Goal: Transaction & Acquisition: Book appointment/travel/reservation

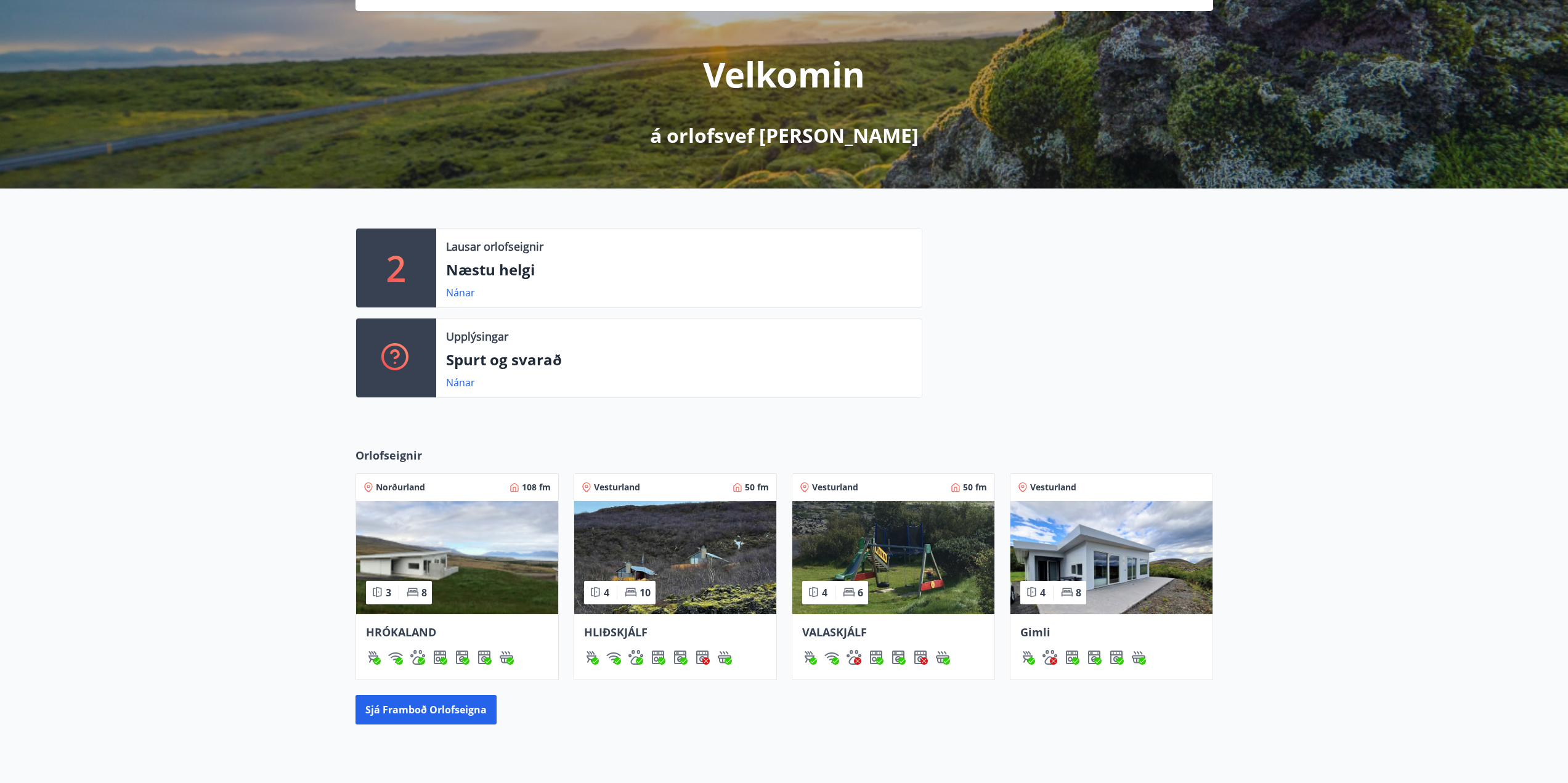
scroll to position [123, 0]
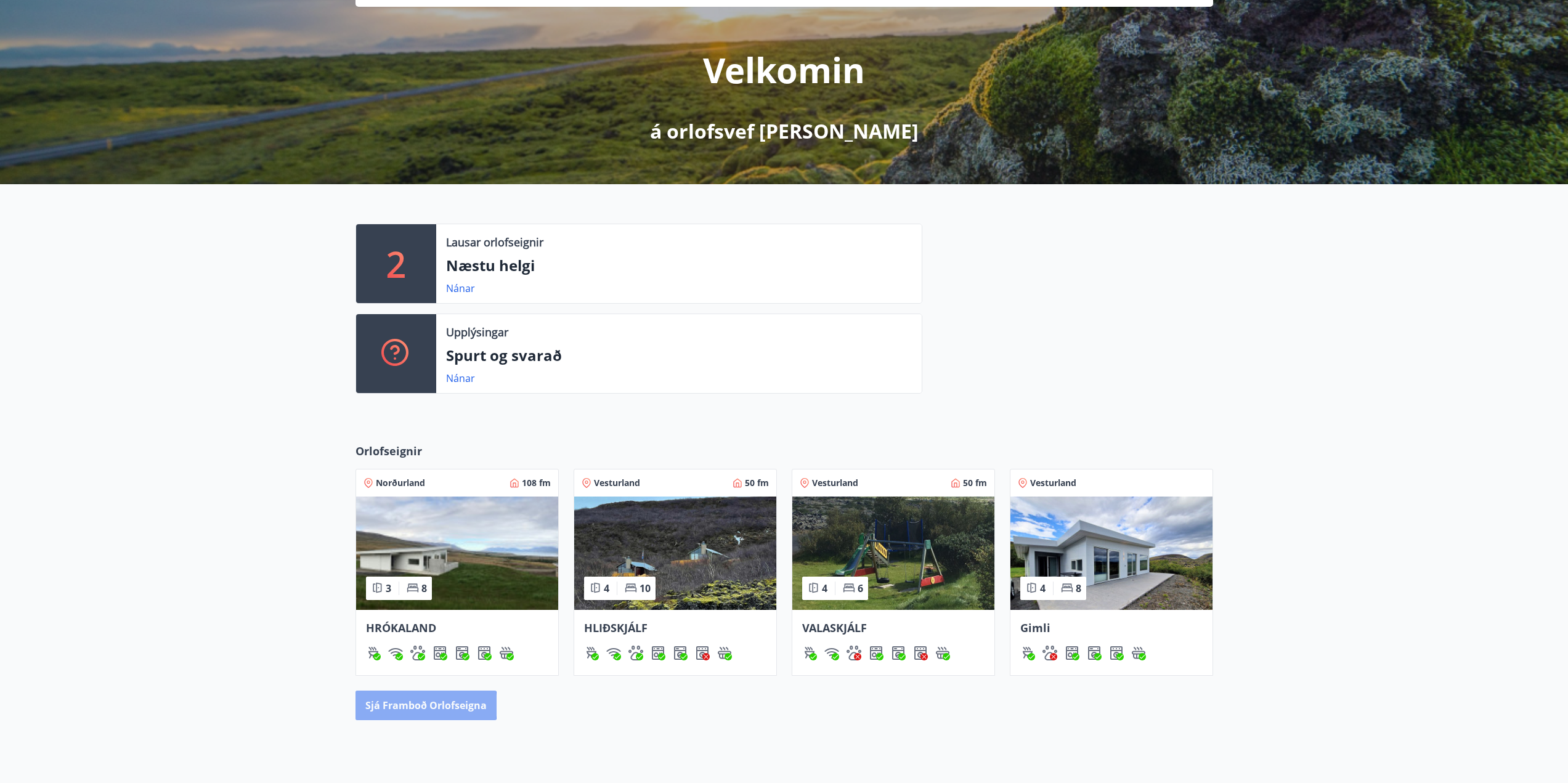
click at [412, 706] on button "Sjá framboð orlofseigna" at bounding box center [426, 706] width 141 height 30
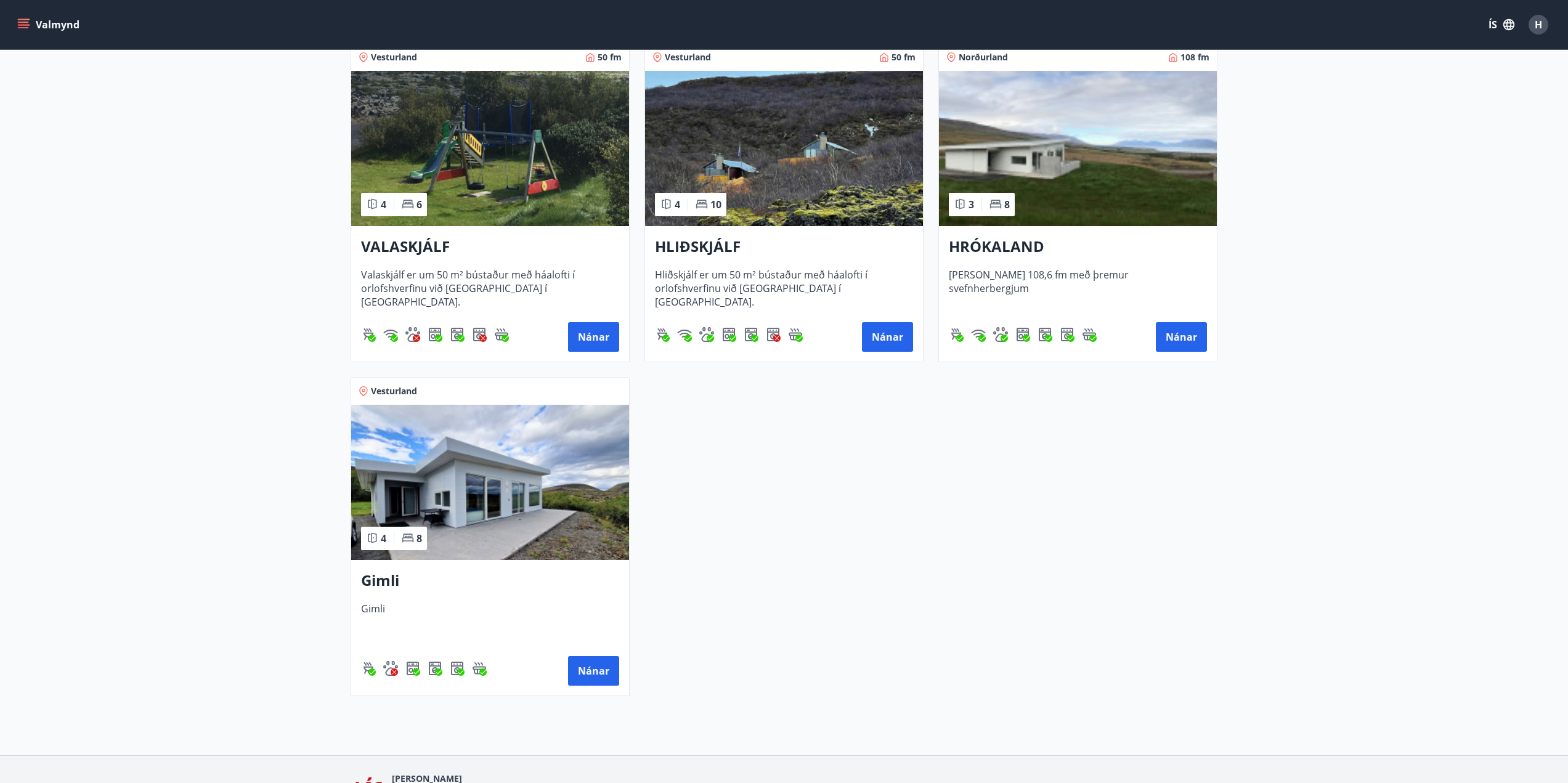
scroll to position [131, 0]
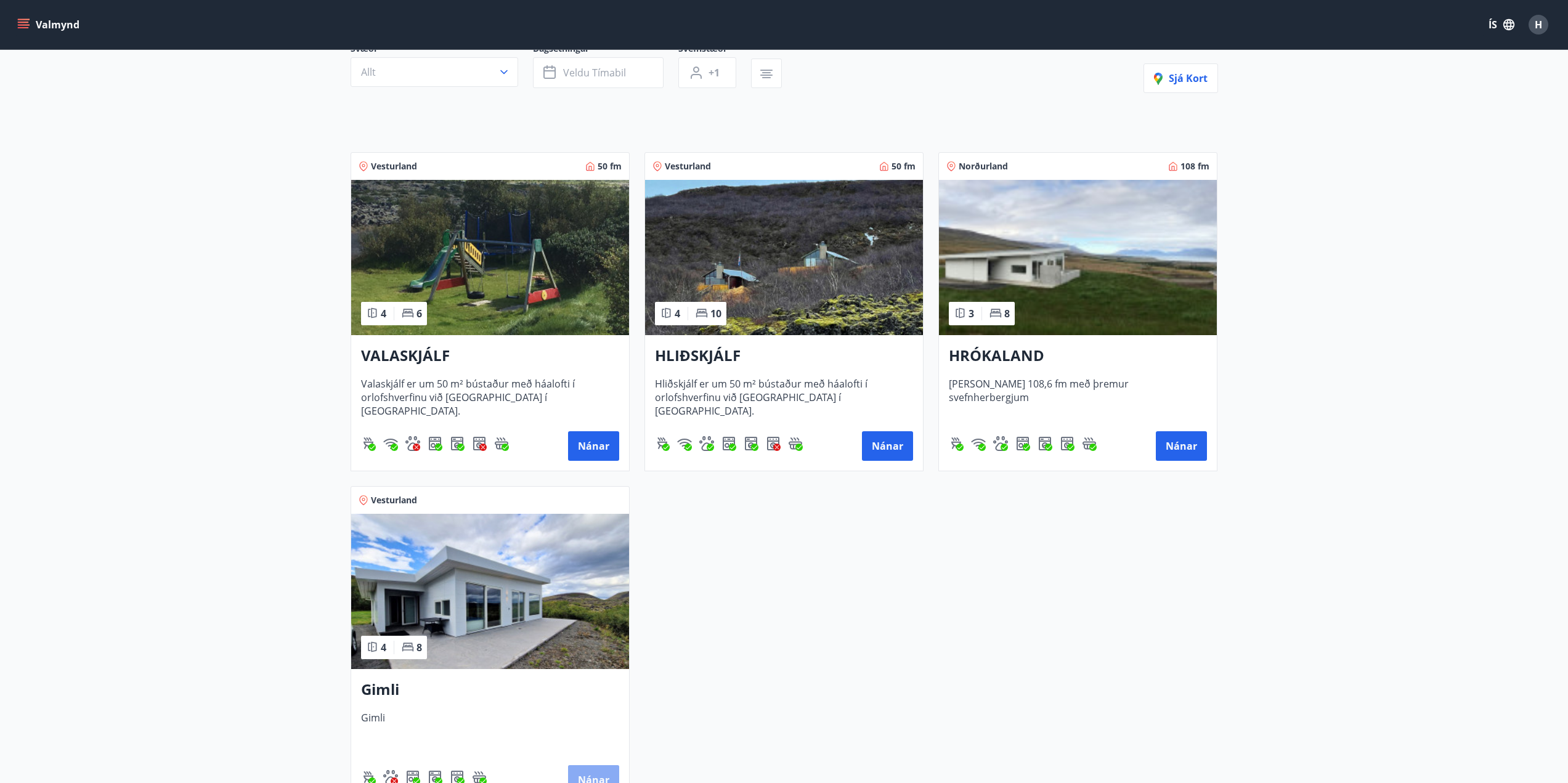
click at [600, 775] on button "Nánar" at bounding box center [594, 780] width 51 height 30
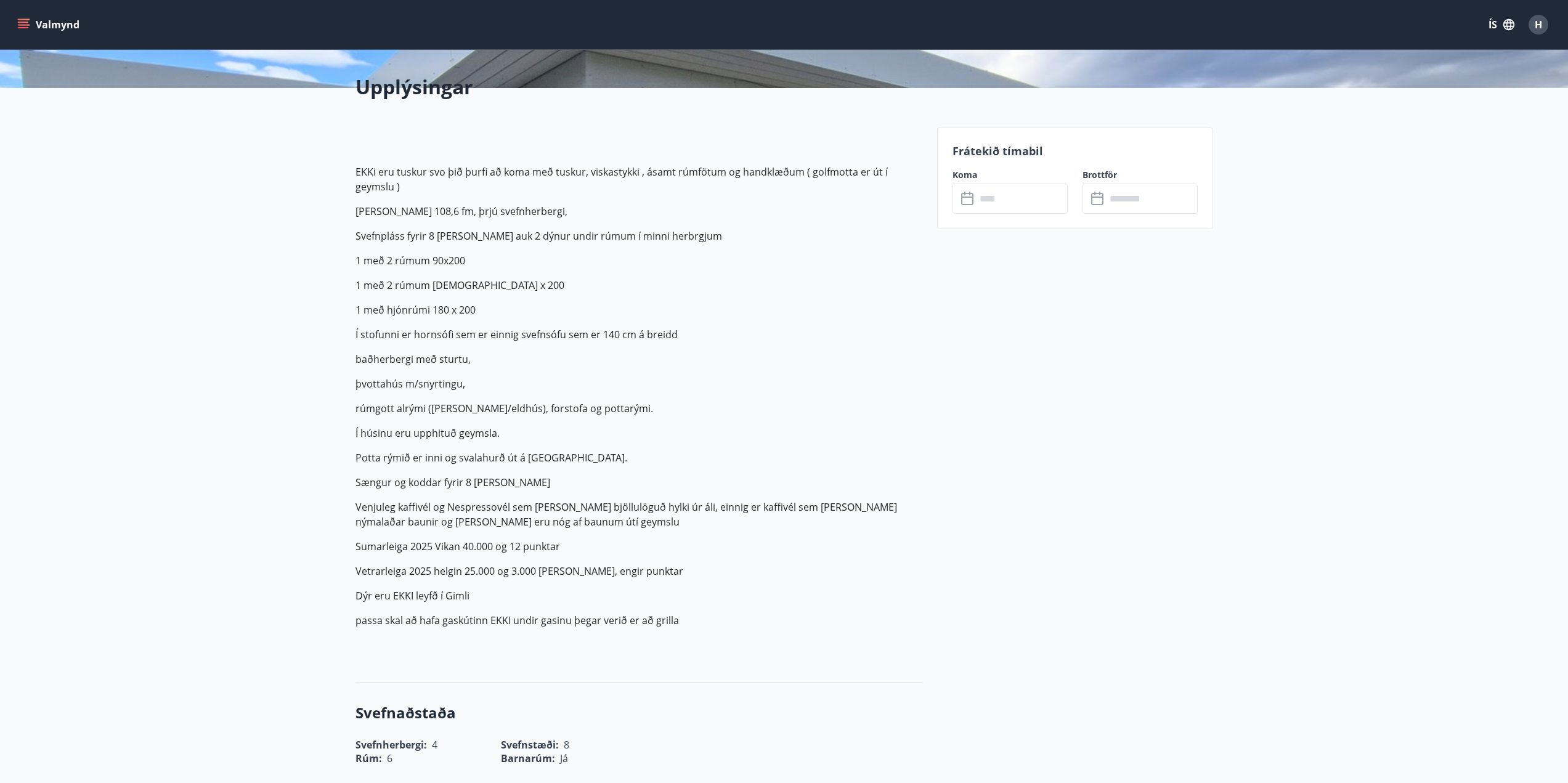
scroll to position [308, 0]
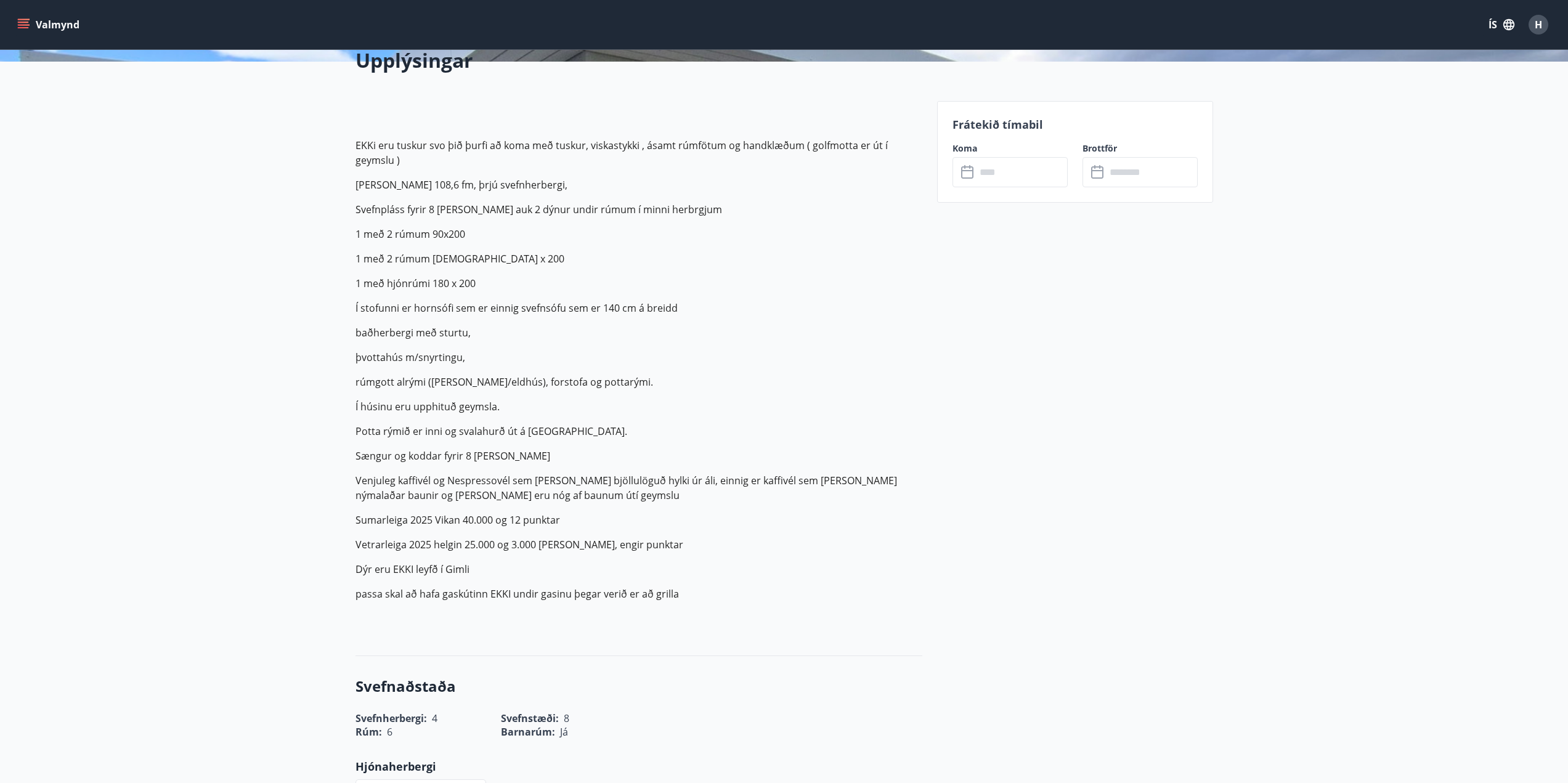
click at [993, 178] on input "text" at bounding box center [1022, 172] width 92 height 30
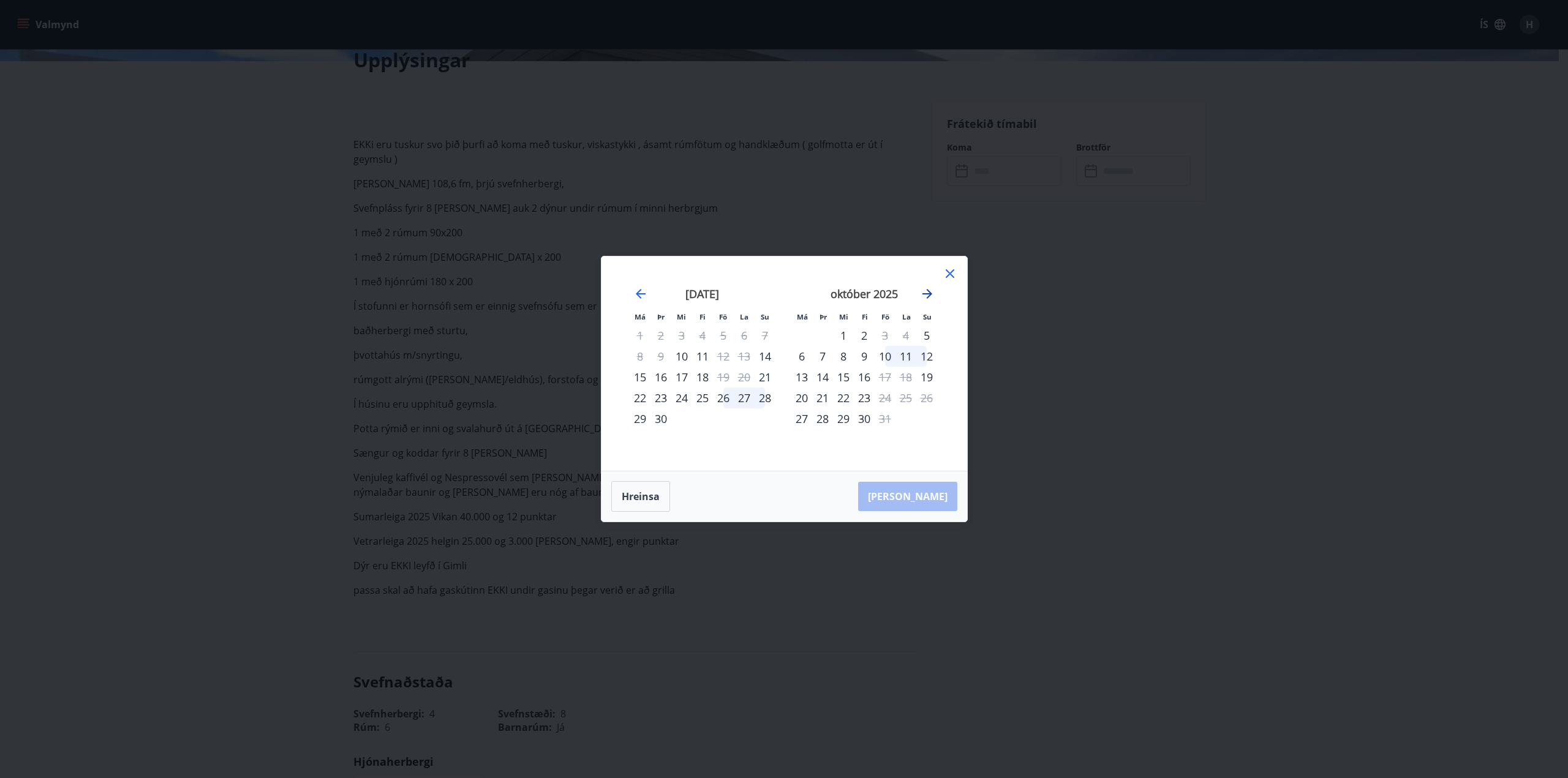
click at [929, 293] on icon "Move forward to switch to the next month." at bounding box center [927, 294] width 10 height 10
click at [884, 360] on div "7" at bounding box center [884, 356] width 21 height 21
click at [927, 359] on div "9" at bounding box center [926, 356] width 21 height 21
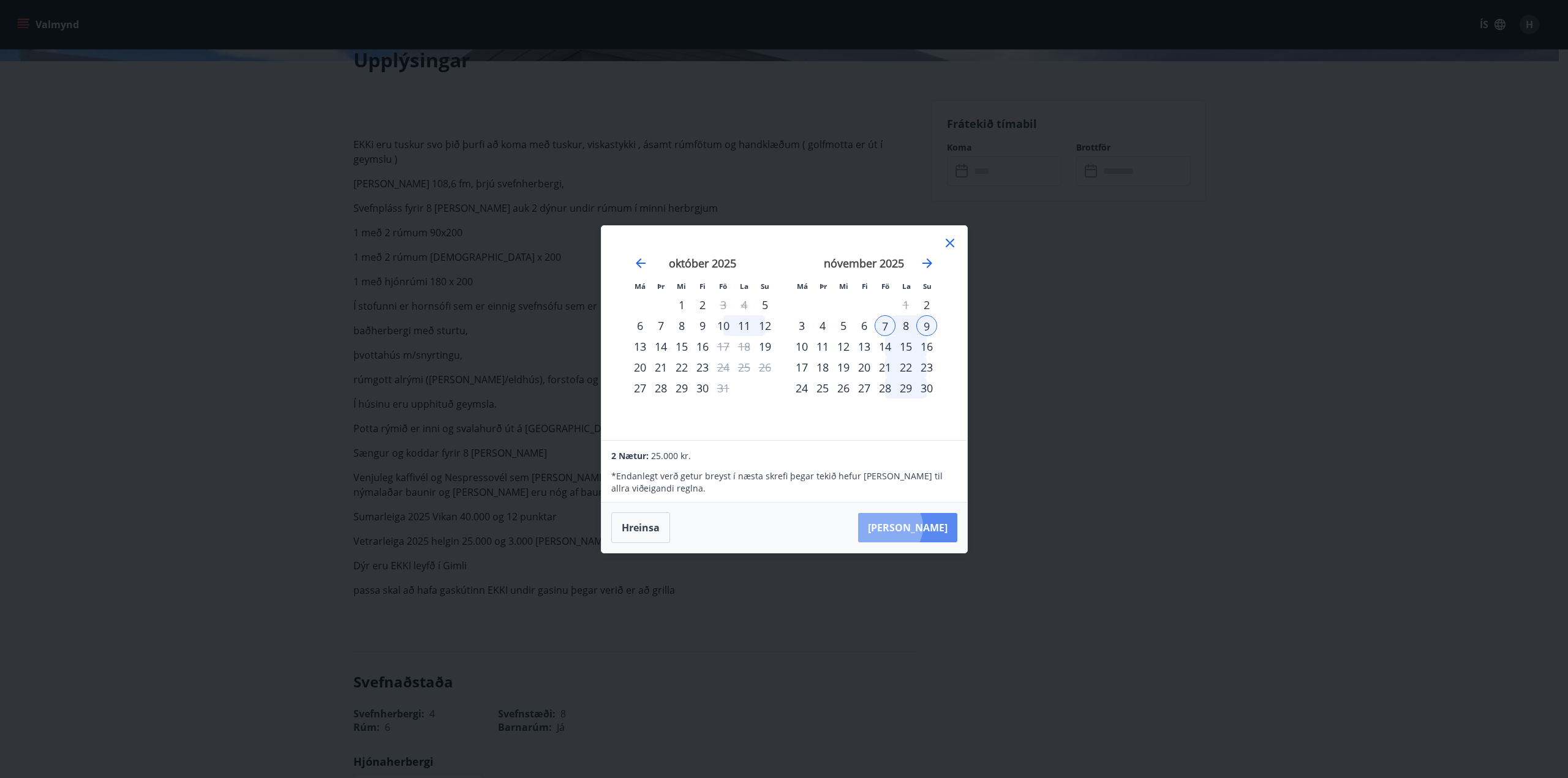
click at [925, 527] on button "[PERSON_NAME]" at bounding box center [908, 528] width 99 height 29
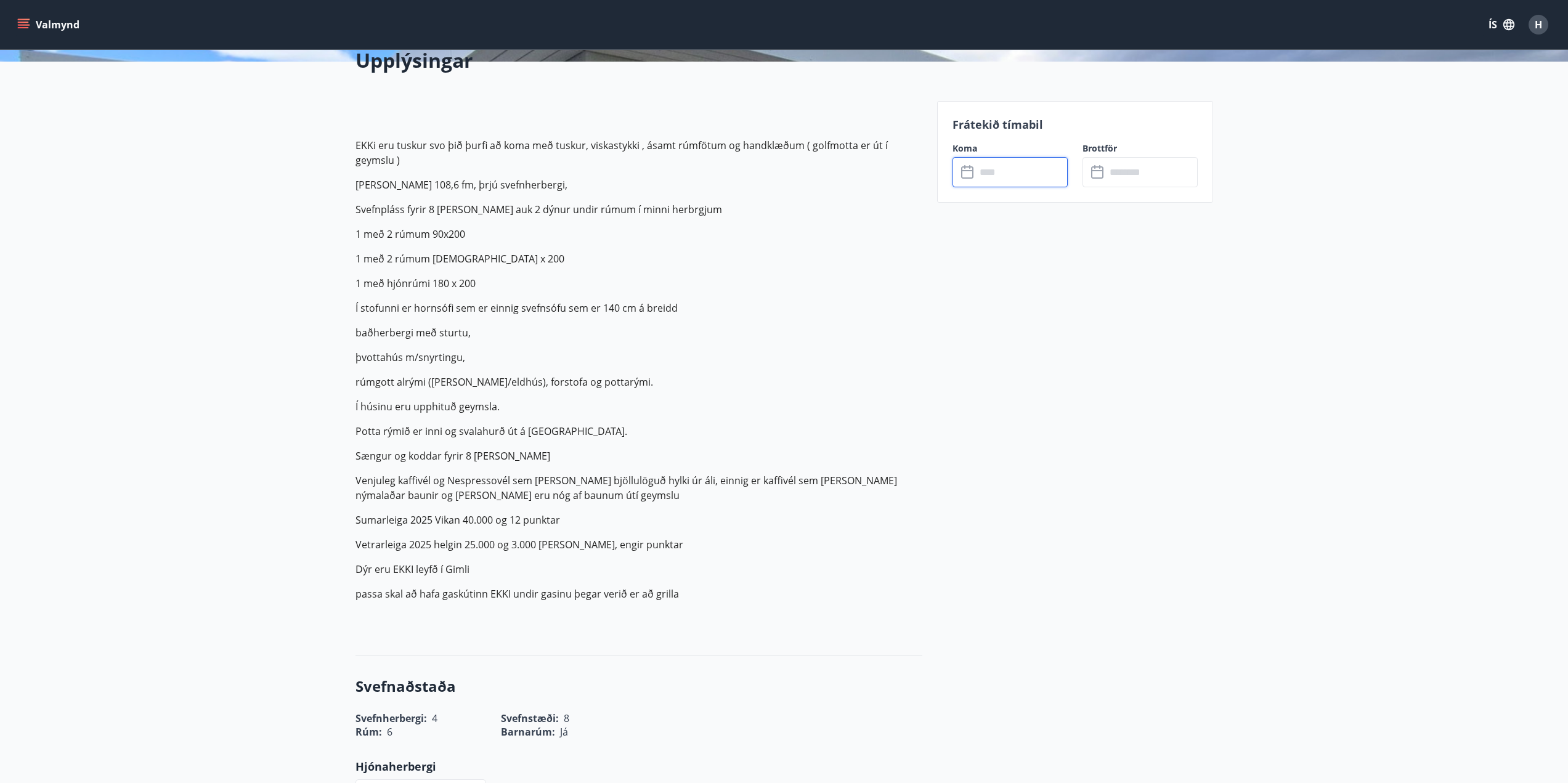
type input "******"
click at [1159, 291] on button "Greiða" at bounding box center [1140, 285] width 115 height 30
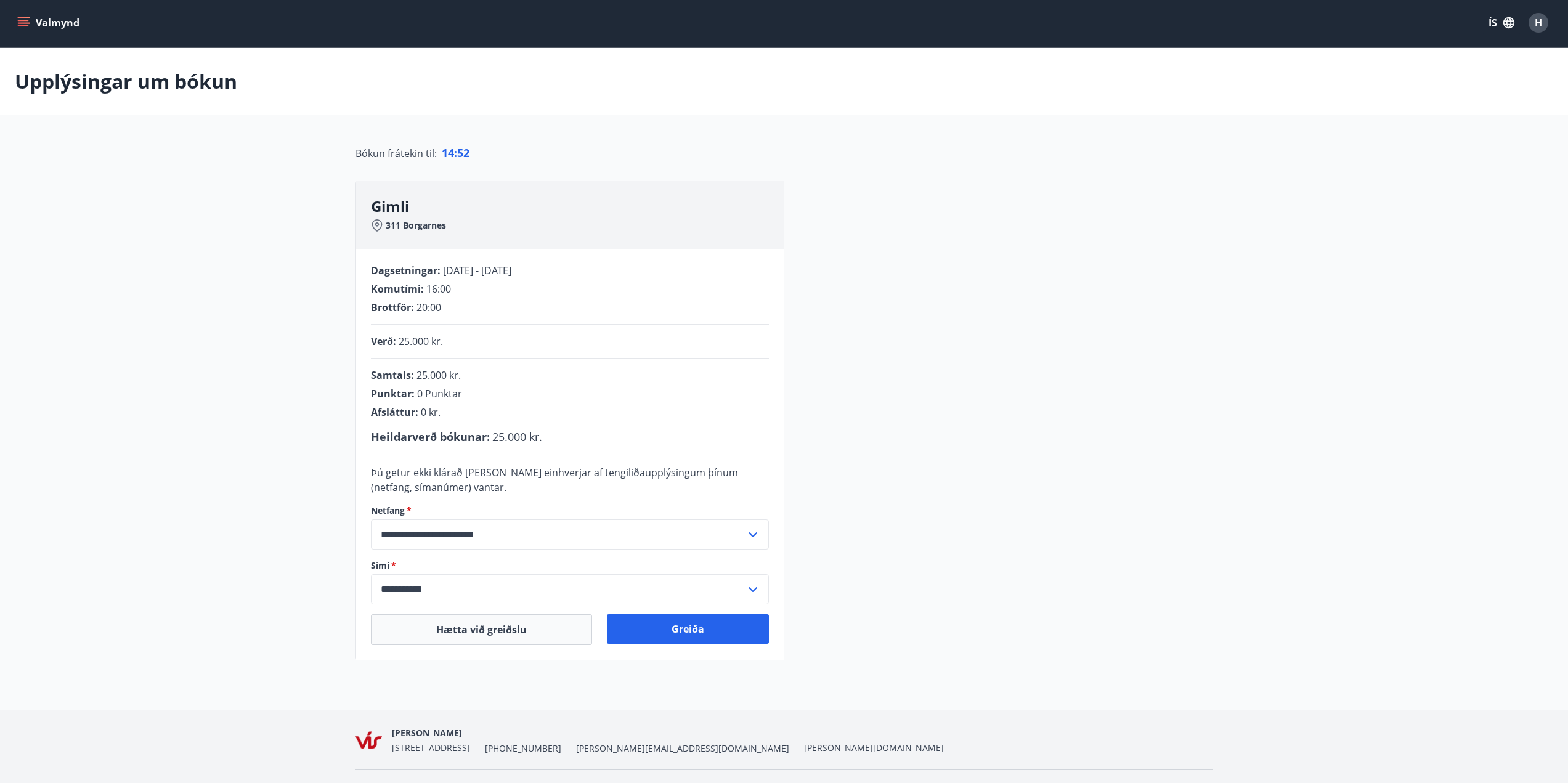
scroll to position [32, 0]
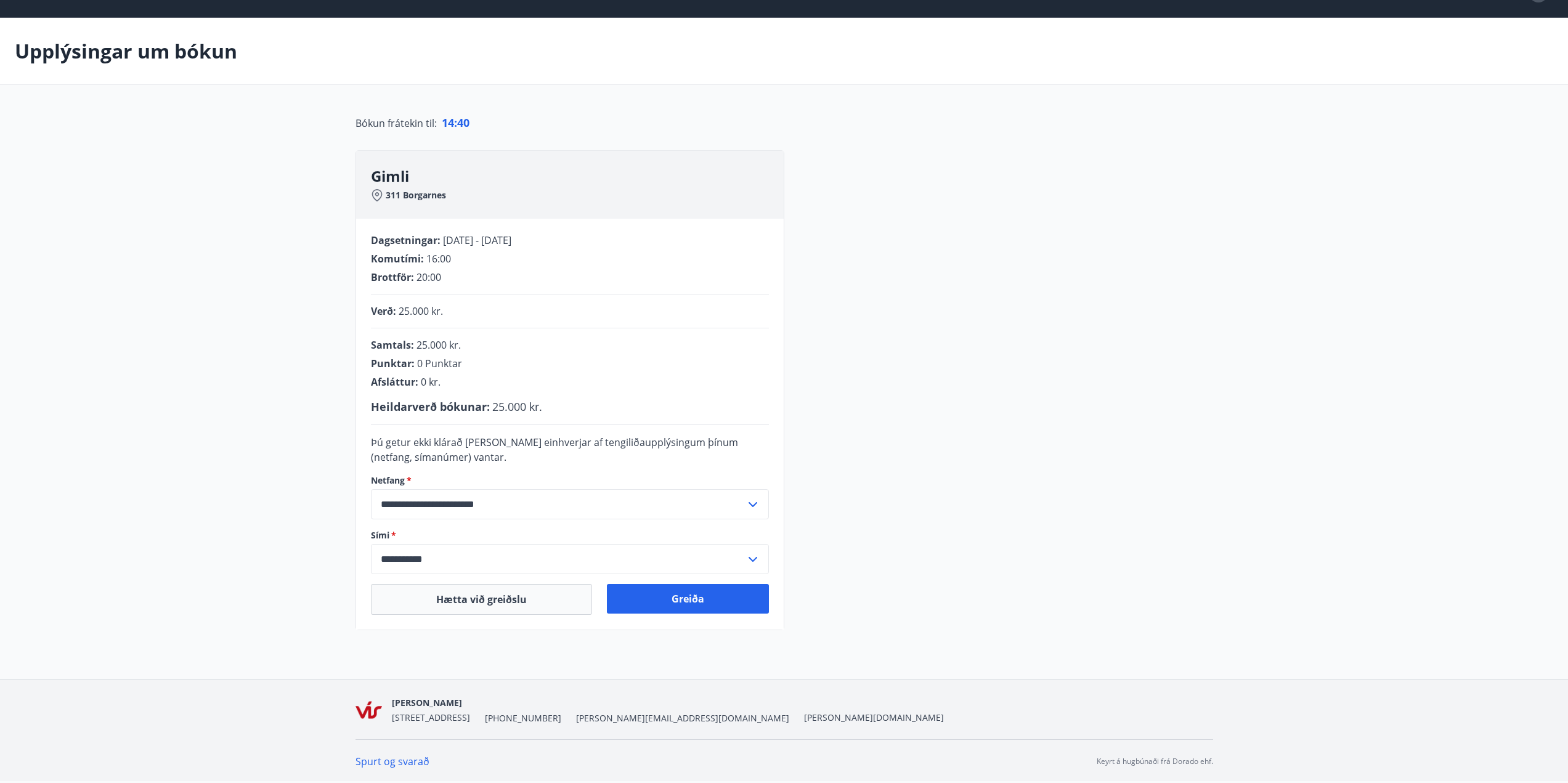
click at [756, 504] on icon at bounding box center [752, 505] width 15 height 15
click at [617, 493] on input "**********" at bounding box center [558, 504] width 374 height 30
click at [717, 596] on button "Greiða" at bounding box center [688, 599] width 162 height 30
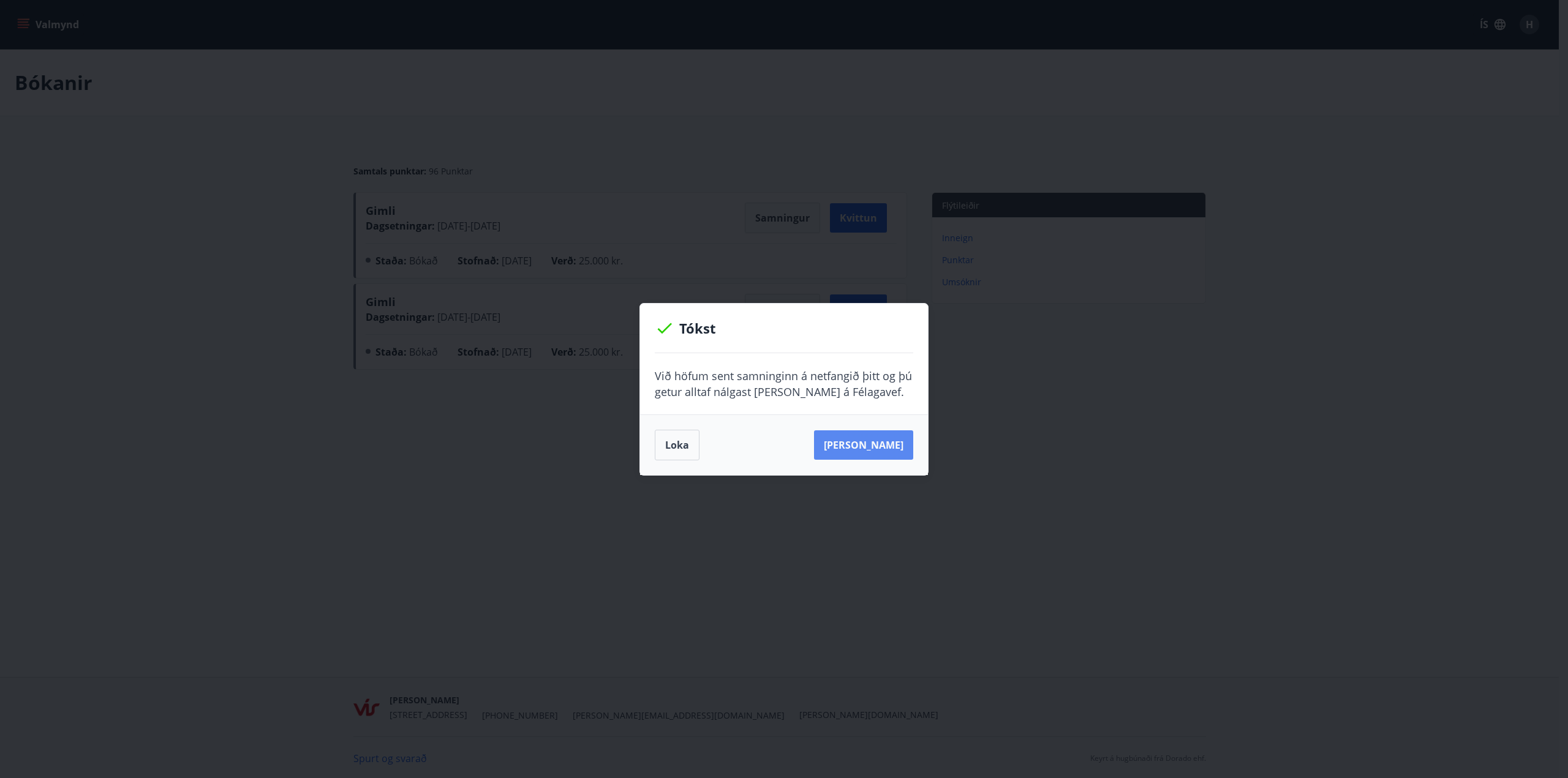
click at [867, 454] on button "[PERSON_NAME]" at bounding box center [863, 445] width 99 height 29
